Goal: Information Seeking & Learning: Check status

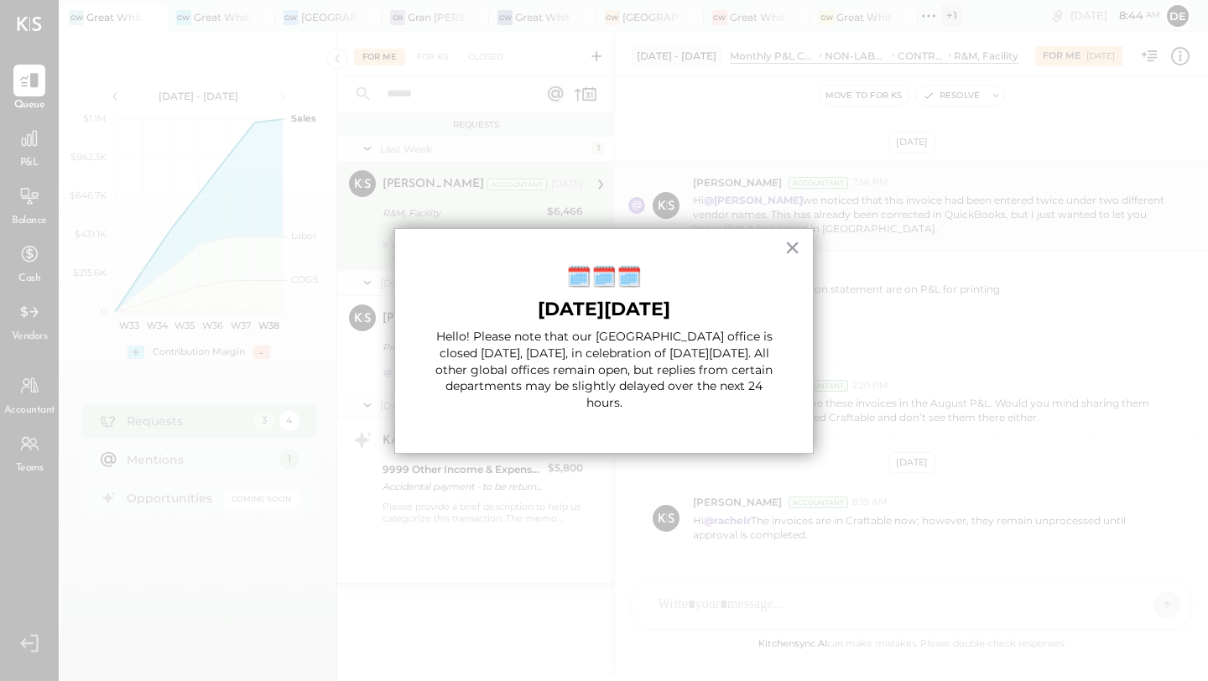
scroll to position [47, 0]
click at [786, 252] on button "×" at bounding box center [792, 247] width 16 height 27
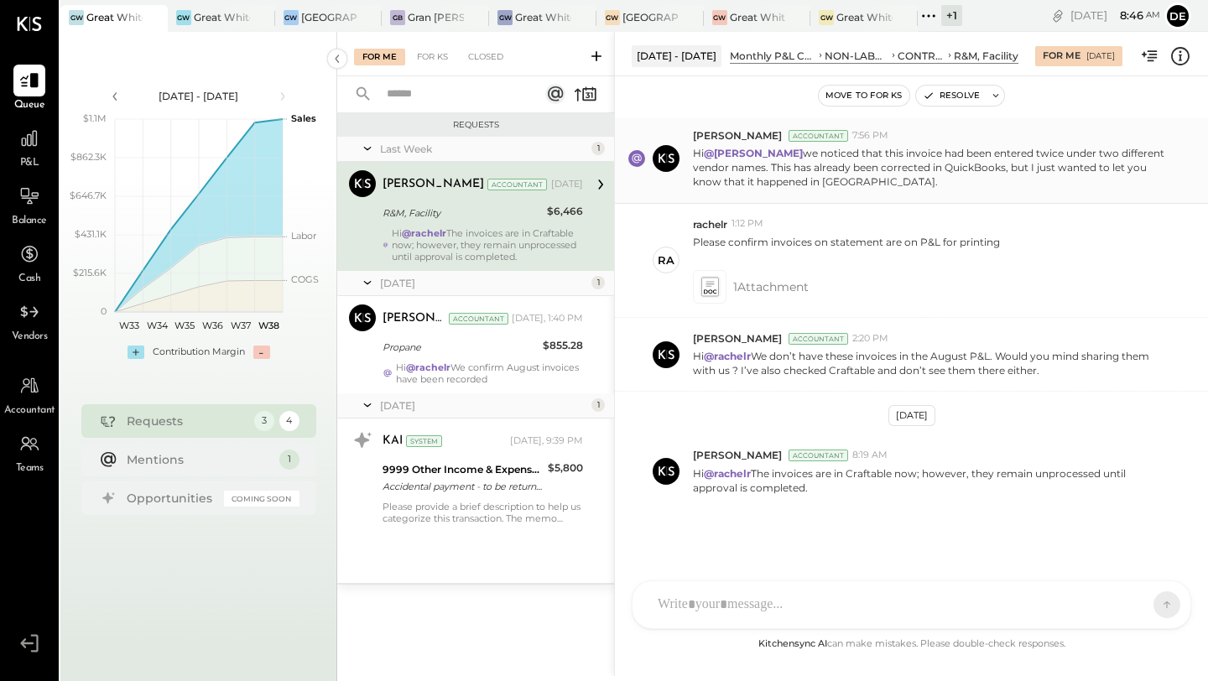
click at [710, 185] on p "Hi @[PERSON_NAME] we noticed that this invoice had been entered twice under two…" at bounding box center [931, 167] width 476 height 43
click at [1154, 60] on icon at bounding box center [1150, 56] width 22 height 22
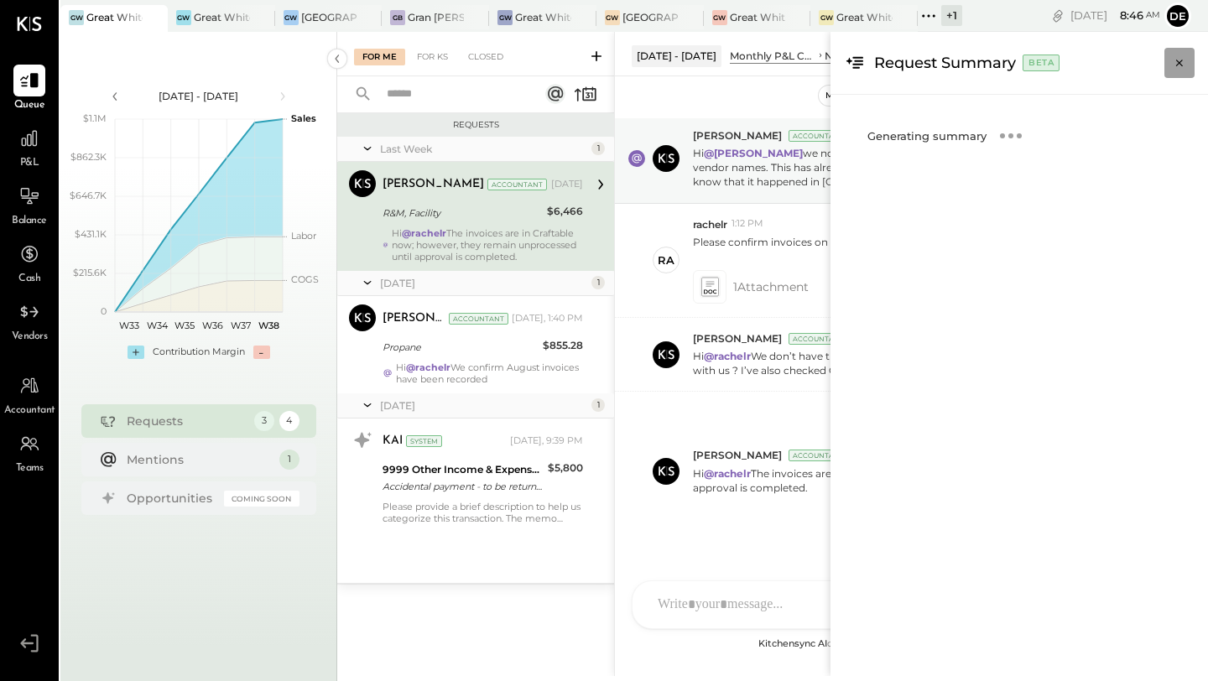
click at [1171, 57] on icon "Close panel" at bounding box center [1179, 63] width 17 height 17
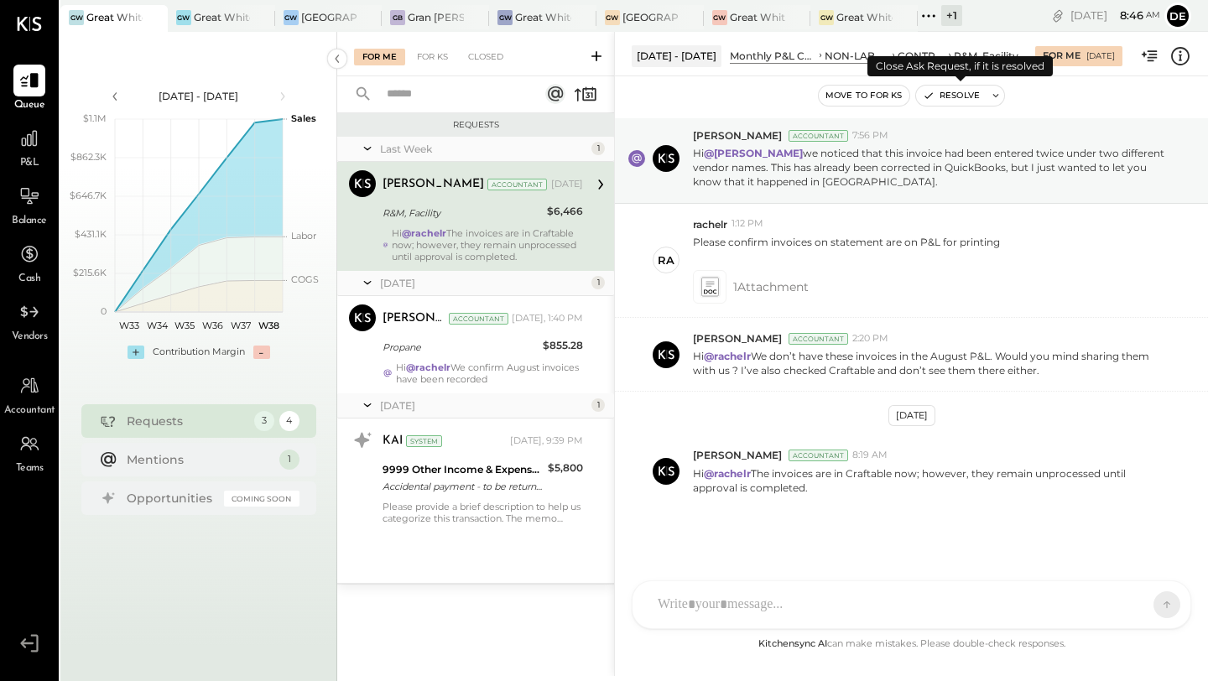
click at [935, 96] on button "Resolve" at bounding box center [951, 96] width 70 height 20
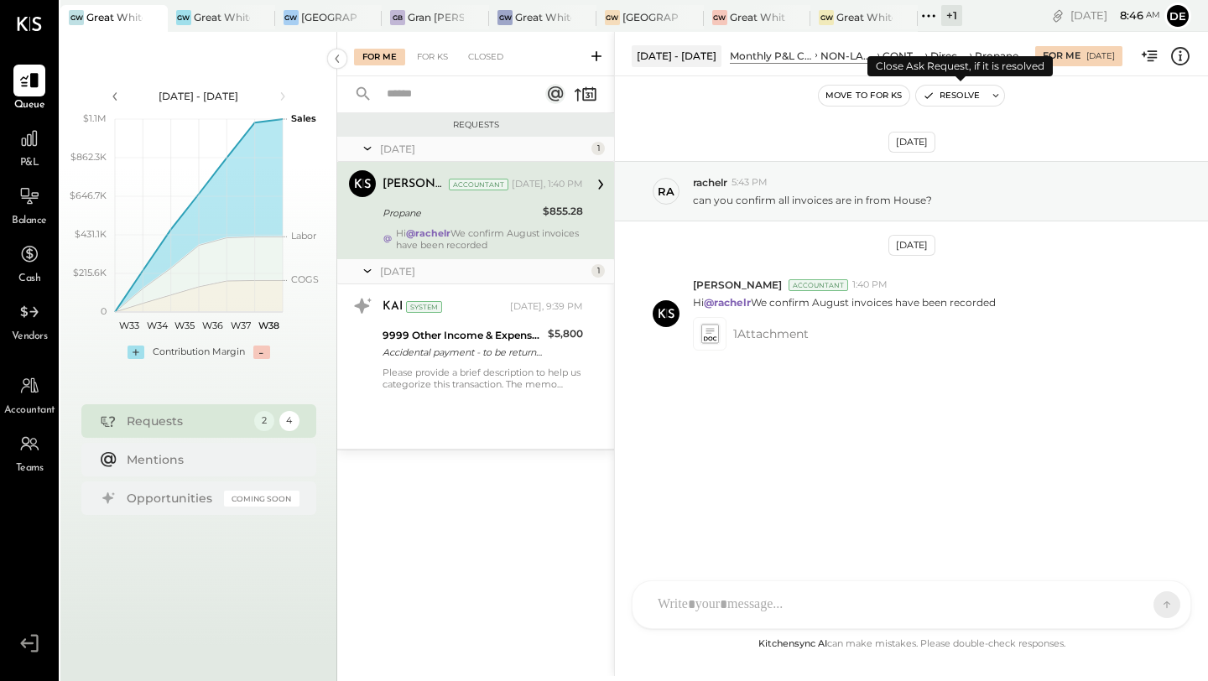
click at [944, 92] on button "Resolve" at bounding box center [951, 96] width 70 height 20
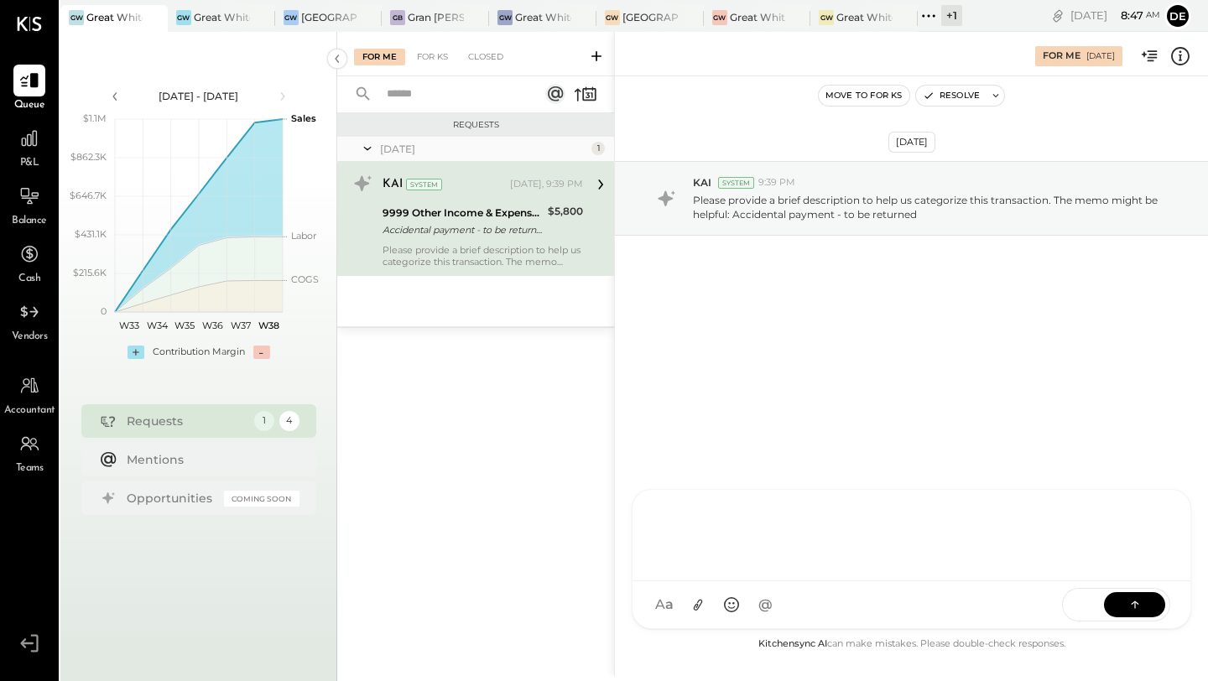
click at [679, 581] on div at bounding box center [911, 535] width 558 height 91
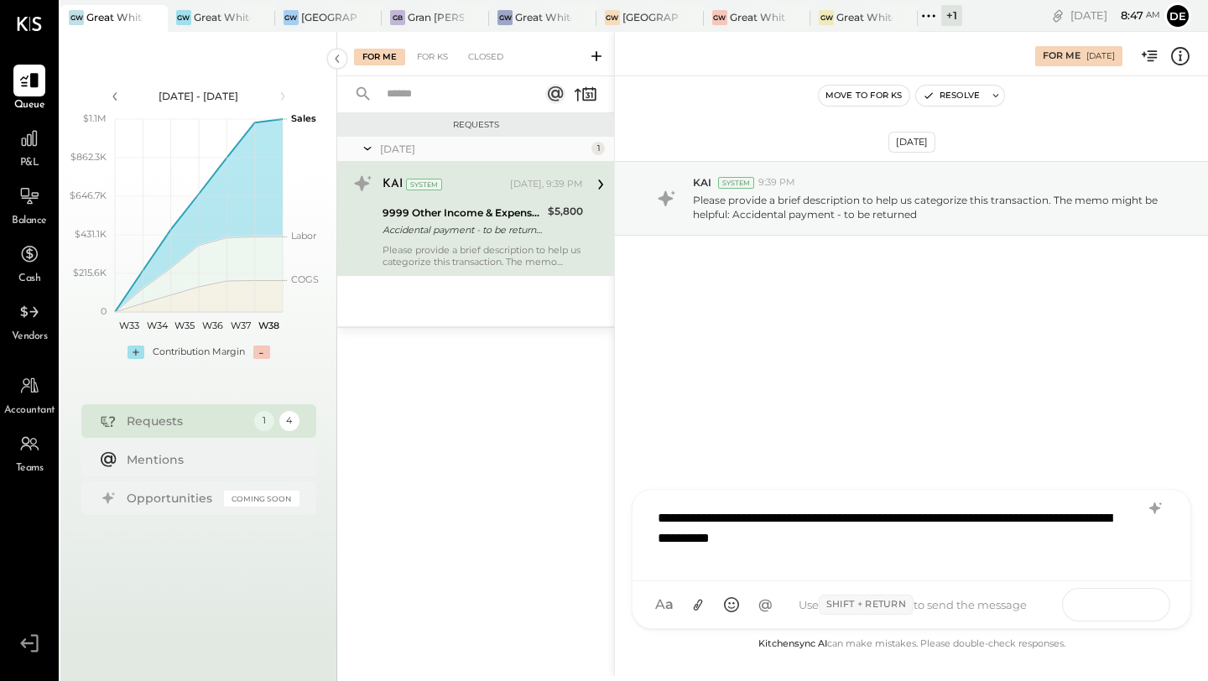
click at [1131, 601] on icon at bounding box center [1134, 603] width 17 height 17
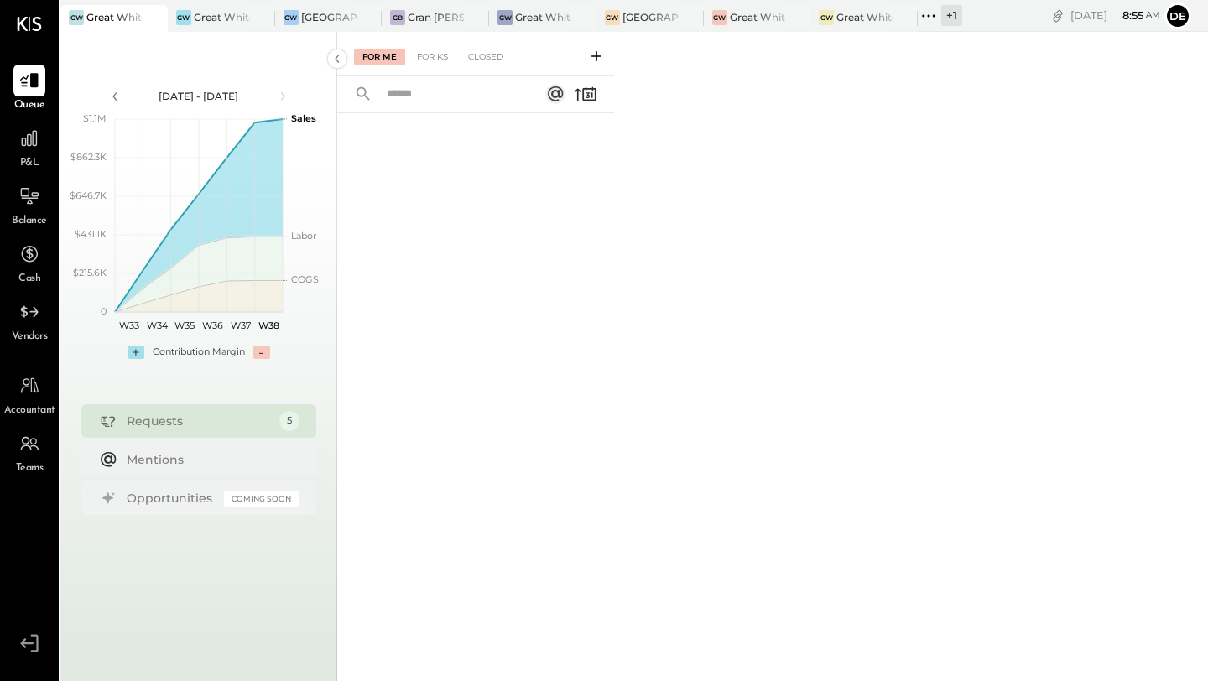
click at [34, 156] on span "P&L" at bounding box center [29, 163] width 19 height 15
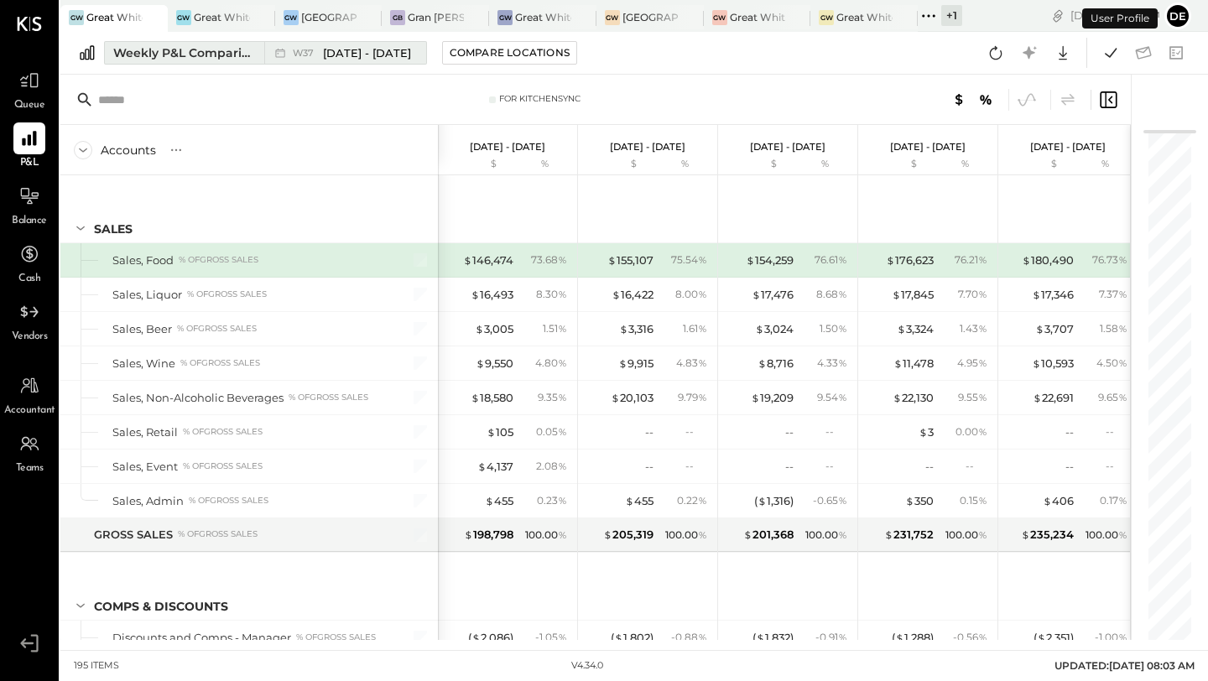
click at [201, 54] on div "Weekly P&L Comparison" at bounding box center [183, 52] width 141 height 17
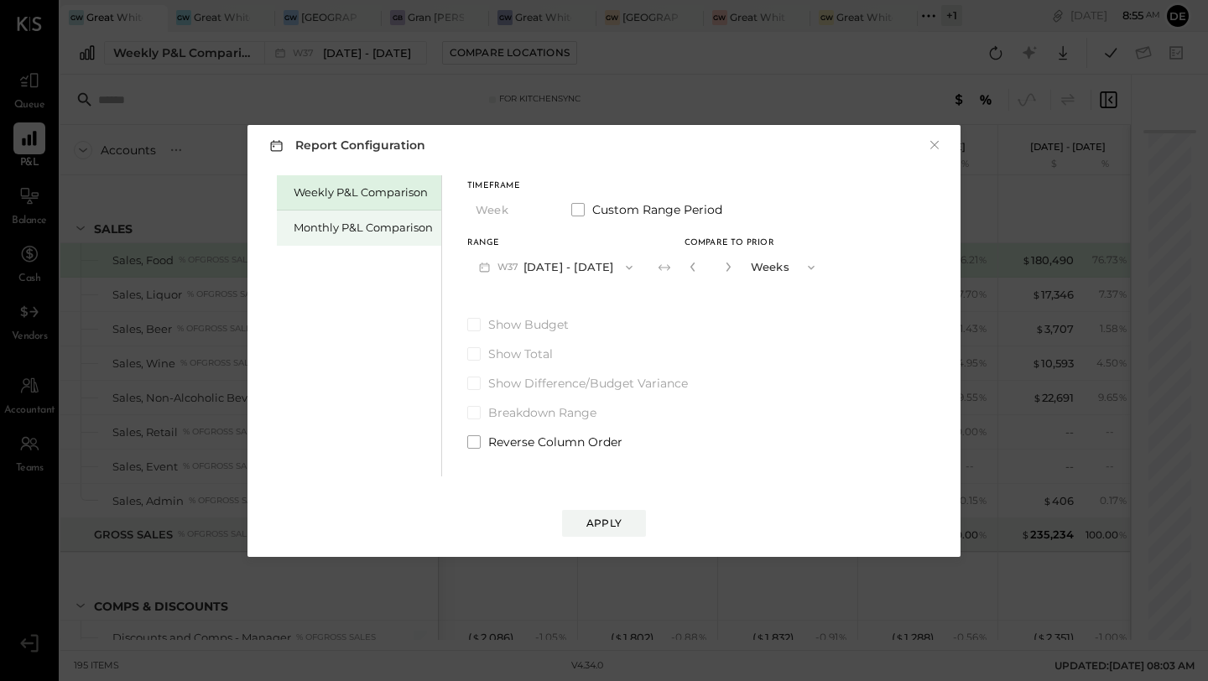
click at [356, 226] on div "Monthly P&L Comparison" at bounding box center [363, 228] width 139 height 16
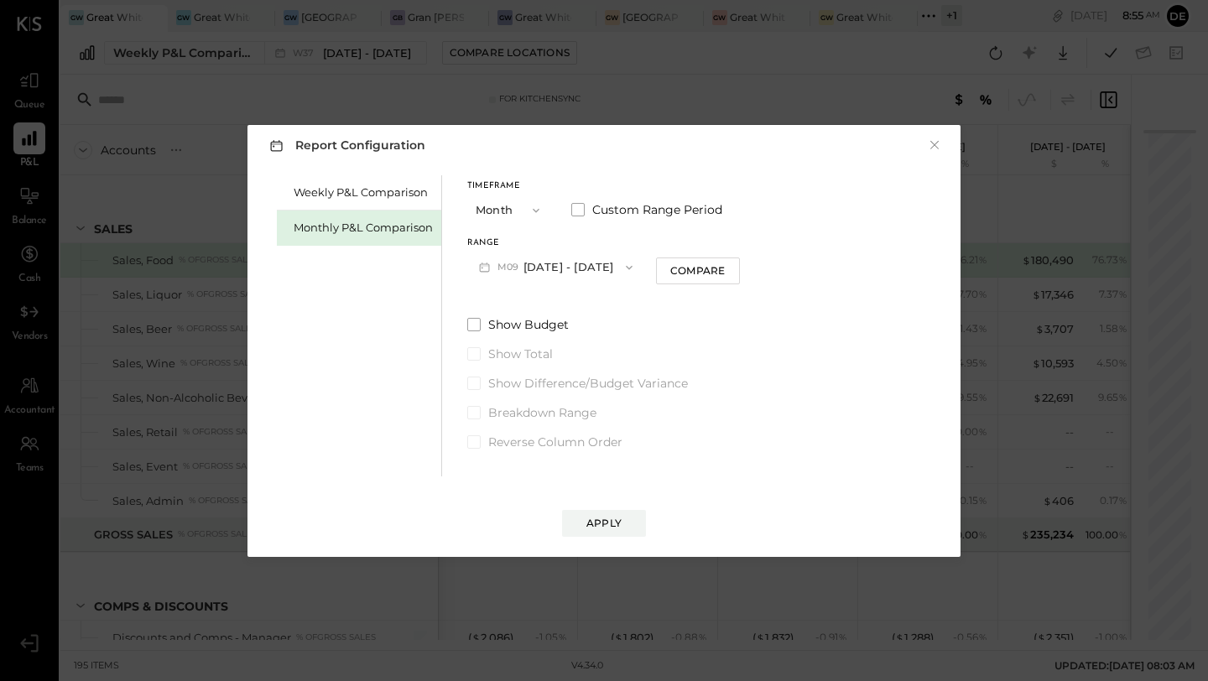
click at [559, 267] on button "M09 [DATE] - [DATE]" at bounding box center [555, 267] width 177 height 31
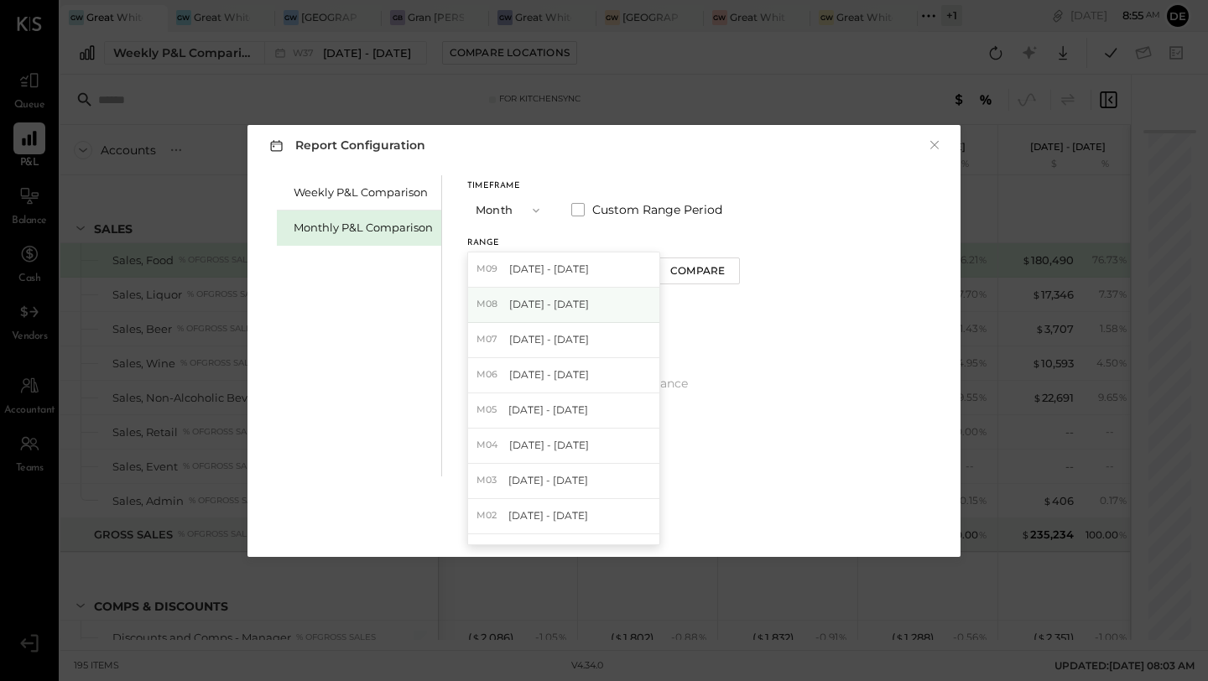
click at [517, 293] on div "M08 [DATE] - [DATE]" at bounding box center [563, 305] width 191 height 35
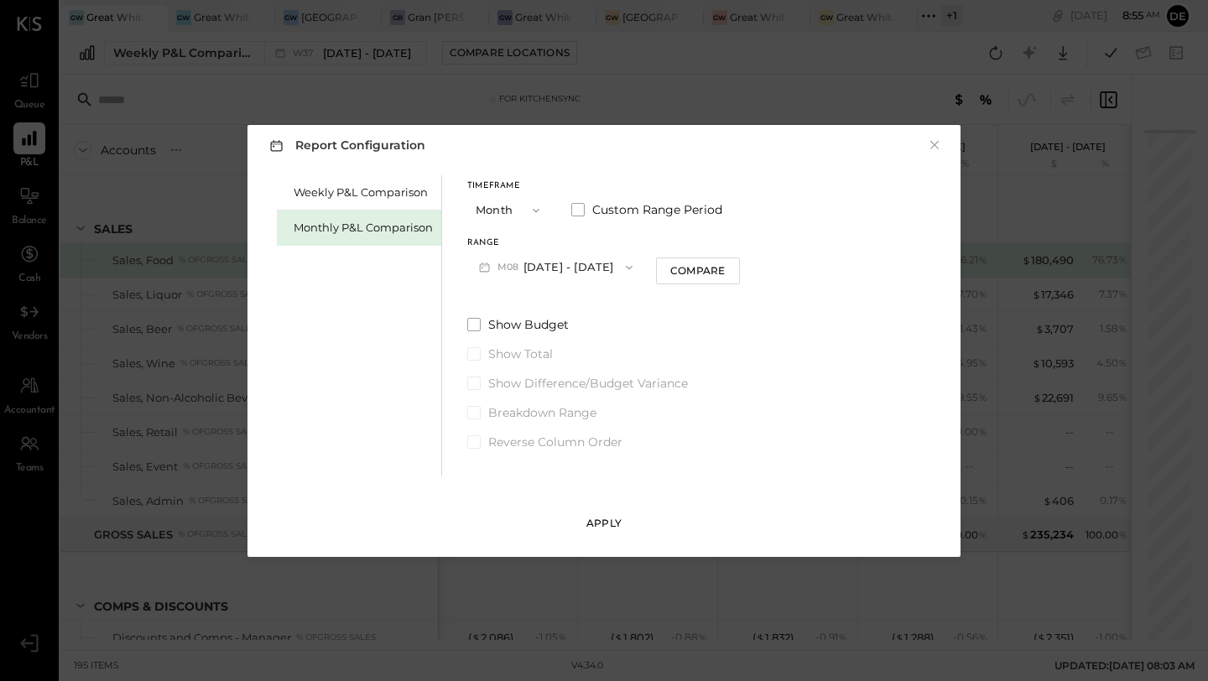
click at [593, 516] on div "Apply" at bounding box center [603, 523] width 35 height 14
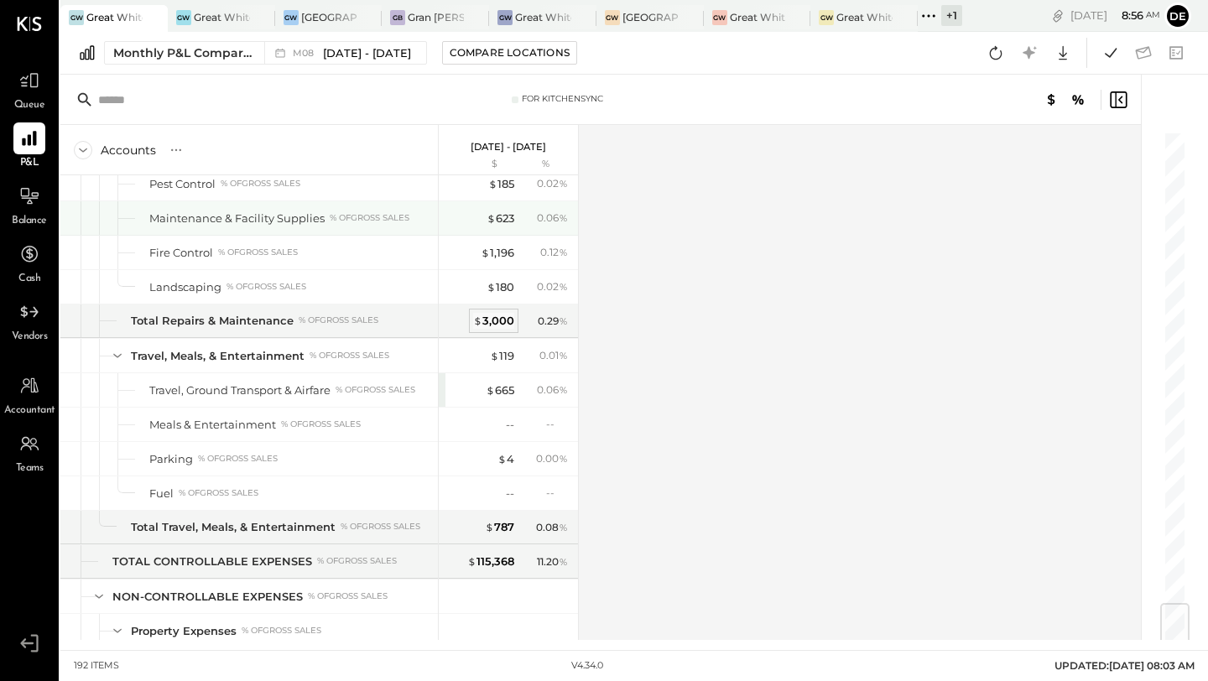
scroll to position [3907, 0]
